Goal: Navigation & Orientation: Find specific page/section

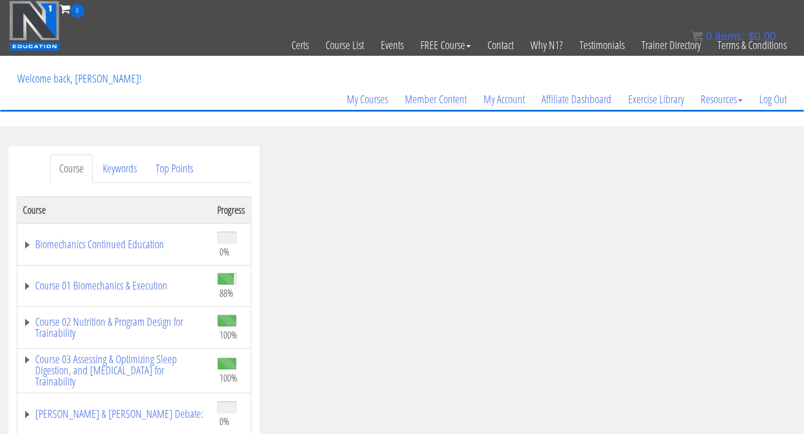
scroll to position [53, 0]
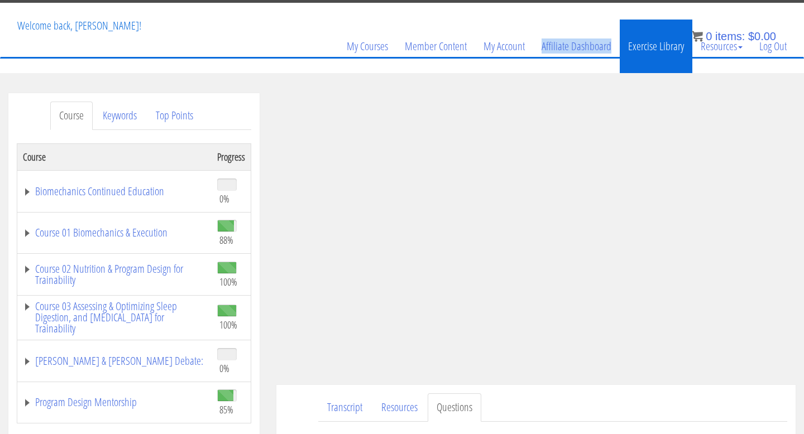
click at [623, 67] on link "Exercise Library" at bounding box center [656, 47] width 73 height 54
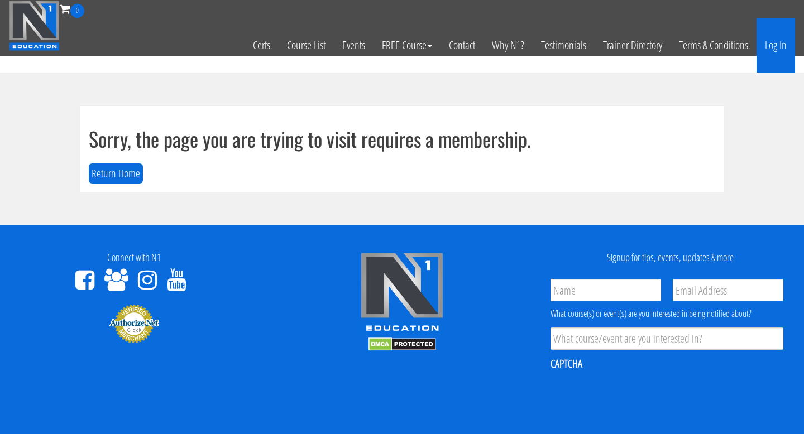
click at [778, 39] on link "Log In" at bounding box center [776, 45] width 39 height 55
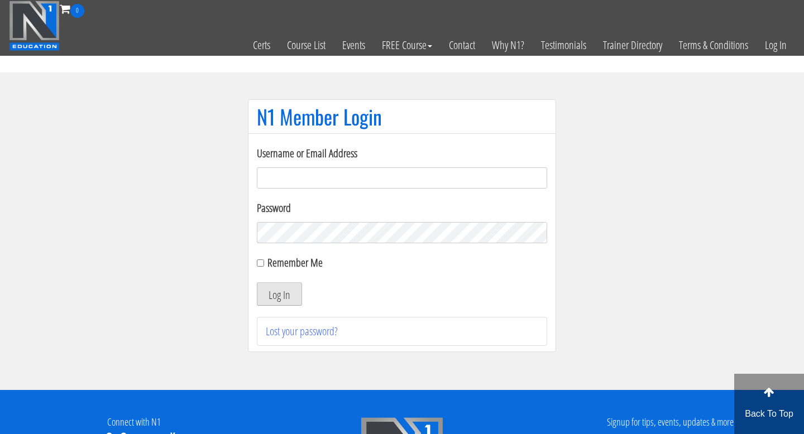
type input "tiananicholecoaching@gmail.com"
click at [276, 289] on button "Log In" at bounding box center [279, 294] width 45 height 23
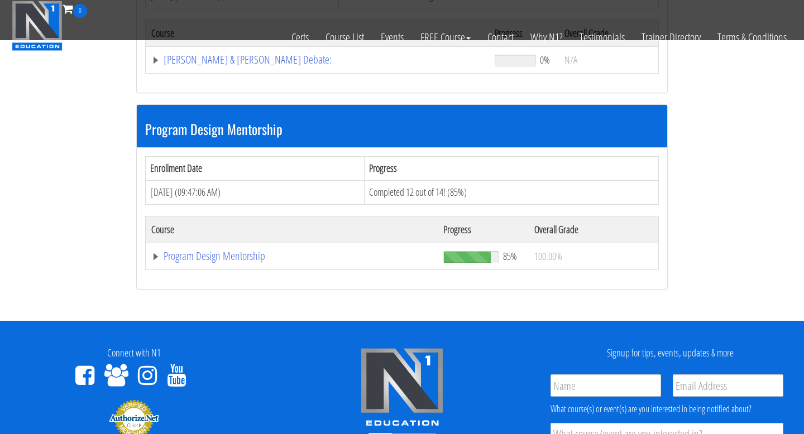
scroll to position [1077, 0]
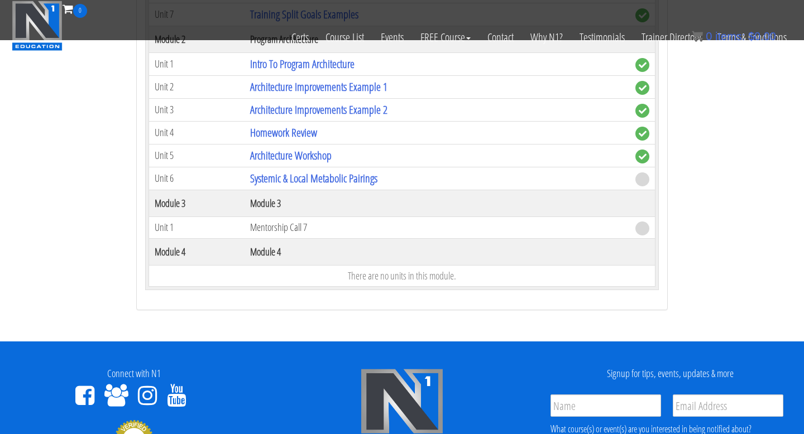
scroll to position [1502, 0]
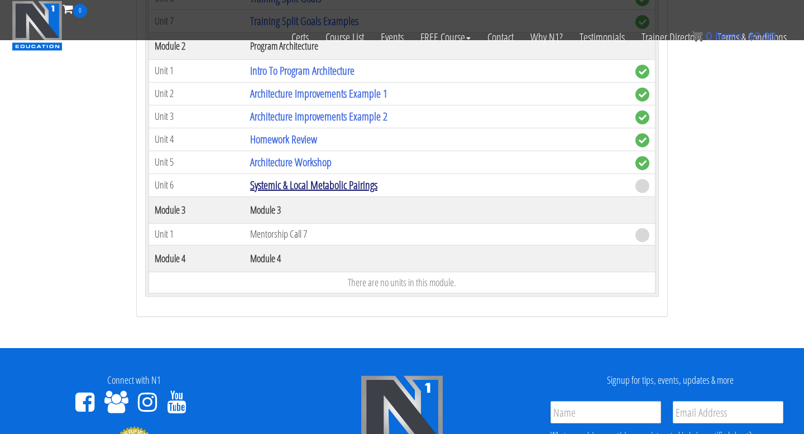
click at [315, 185] on link "Systemic & Local Metabolic Pairings" at bounding box center [313, 185] width 127 height 15
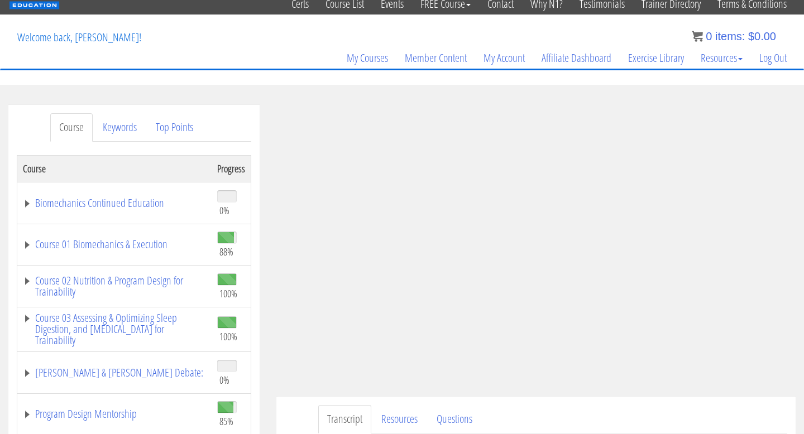
scroll to position [42, 0]
